Goal: Information Seeking & Learning: Learn about a topic

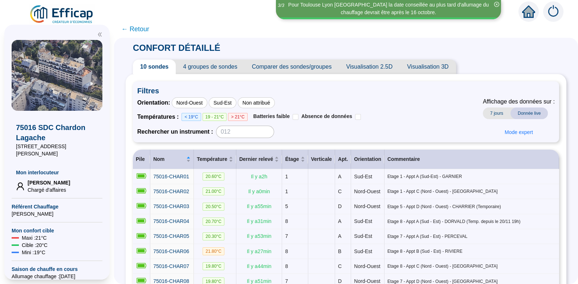
click at [143, 27] on span "← Retour" at bounding box center [135, 29] width 28 height 10
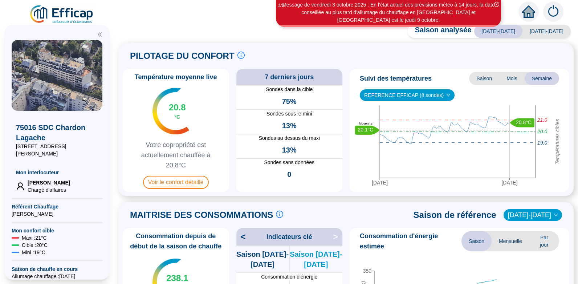
click at [542, 29] on span "[DATE]-[DATE]" at bounding box center [546, 31] width 48 height 13
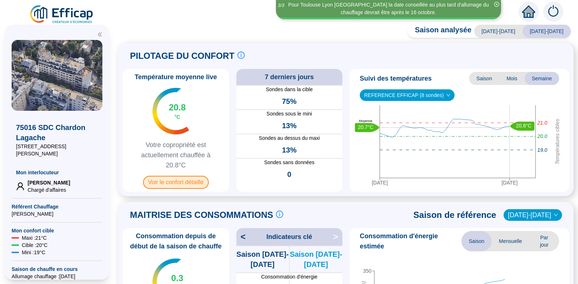
click at [180, 181] on span "Voir le confort détaillé" at bounding box center [176, 182] width 66 height 13
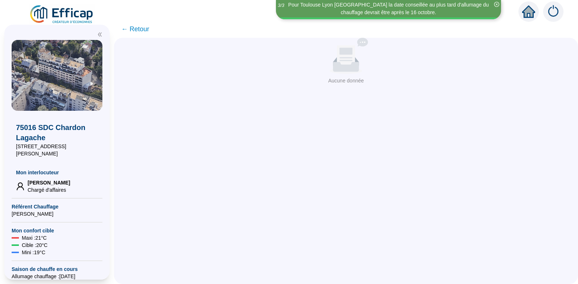
click at [139, 28] on span "← Retour" at bounding box center [135, 29] width 28 height 10
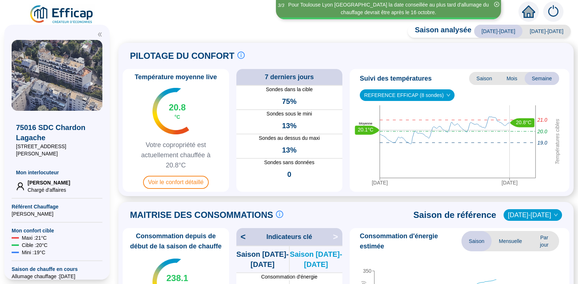
click at [544, 29] on span "[DATE]-[DATE]" at bounding box center [546, 31] width 48 height 13
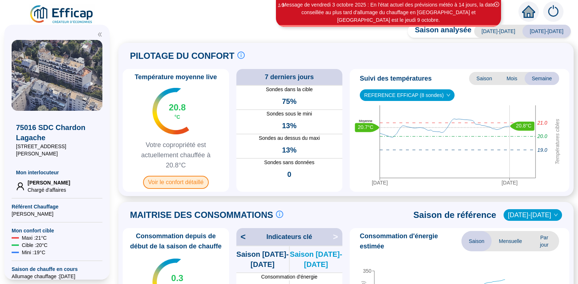
click at [181, 183] on span "Voir le confort détaillé" at bounding box center [176, 182] width 66 height 13
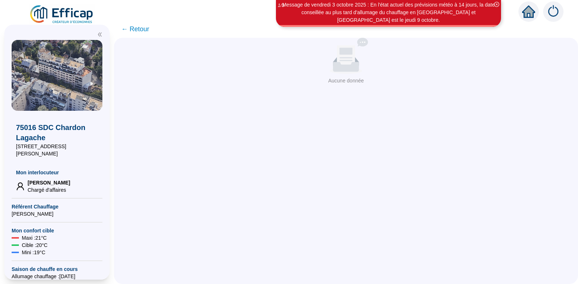
click at [354, 64] on icon at bounding box center [346, 57] width 18 height 24
click at [142, 28] on span "← Retour" at bounding box center [135, 29] width 28 height 10
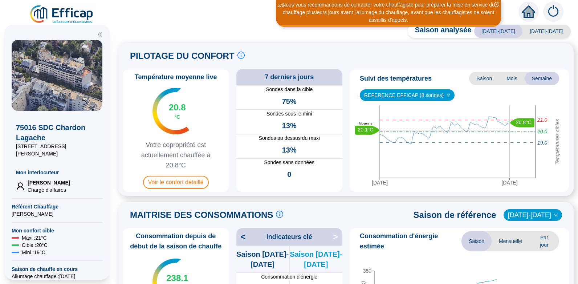
click at [503, 29] on span "[DATE]-[DATE]" at bounding box center [498, 31] width 48 height 13
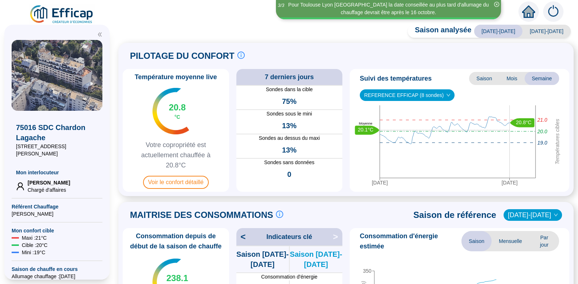
click at [507, 29] on span "[DATE]-[DATE]" at bounding box center [498, 31] width 48 height 13
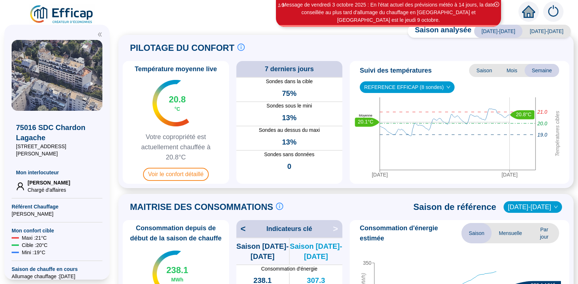
scroll to position [4, 0]
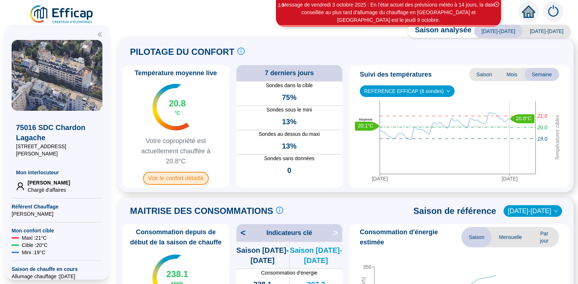
click at [178, 177] on span "Voir le confort détaillé" at bounding box center [176, 178] width 66 height 13
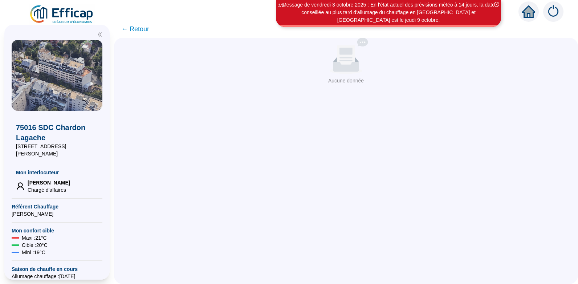
click at [144, 28] on span "← Retour" at bounding box center [135, 29] width 28 height 10
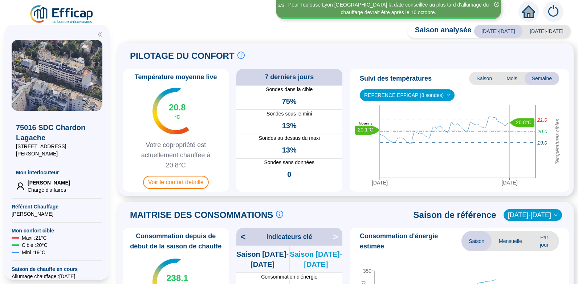
click at [543, 29] on span "[DATE]-[DATE]" at bounding box center [546, 31] width 48 height 13
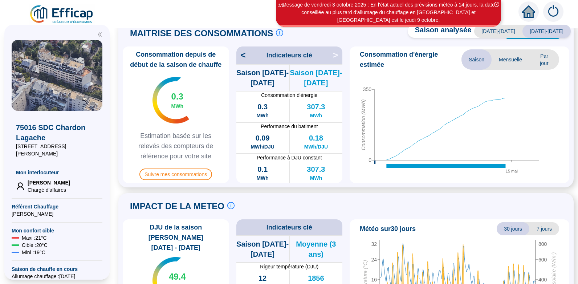
scroll to position [186, 0]
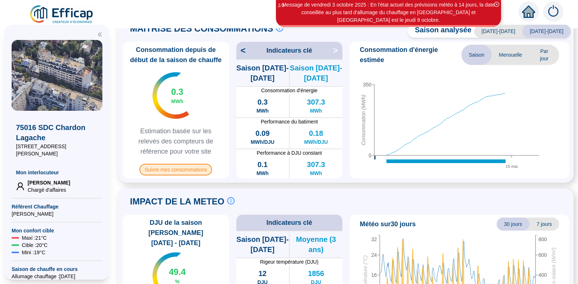
click at [177, 170] on span "Suivre mes consommations" at bounding box center [175, 170] width 73 height 12
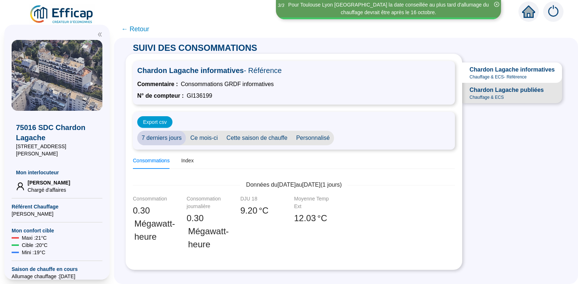
click at [140, 29] on span "← Retour" at bounding box center [135, 29] width 28 height 10
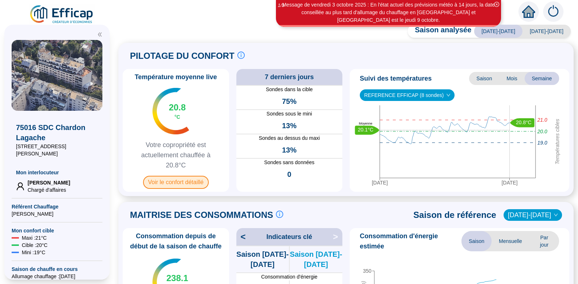
click at [176, 183] on span "Voir le confort détaillé" at bounding box center [176, 182] width 66 height 13
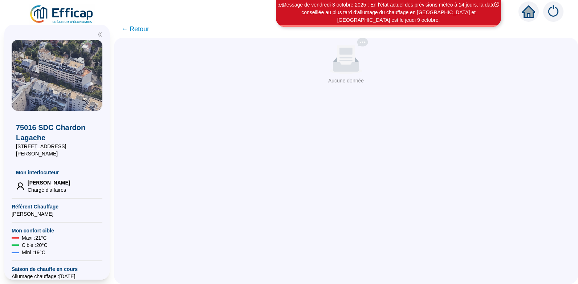
click at [140, 28] on span "← Retour" at bounding box center [135, 29] width 28 height 10
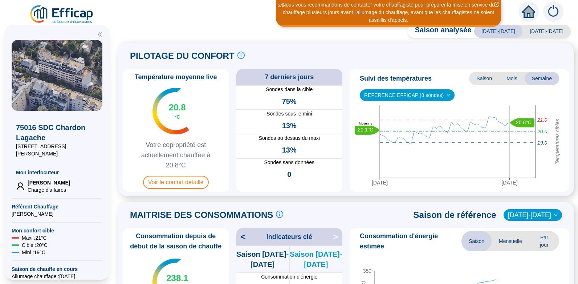
click at [542, 28] on span "[DATE]-[DATE]" at bounding box center [546, 31] width 48 height 13
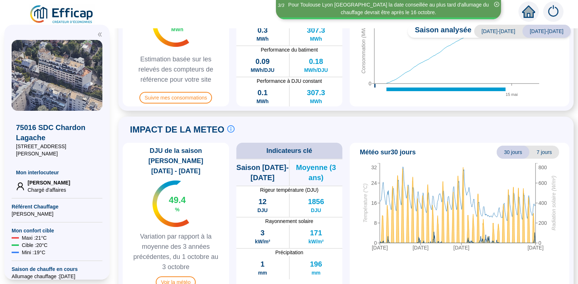
scroll to position [265, 0]
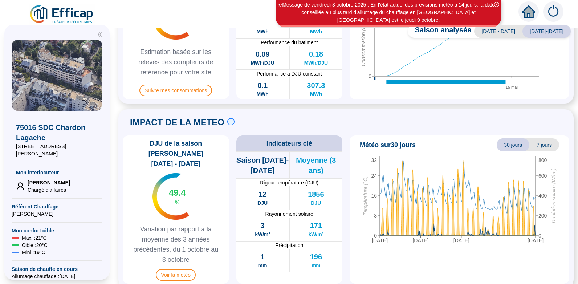
click at [539, 144] on span "7 jours" at bounding box center [544, 144] width 30 height 13
